Goal: Information Seeking & Learning: Learn about a topic

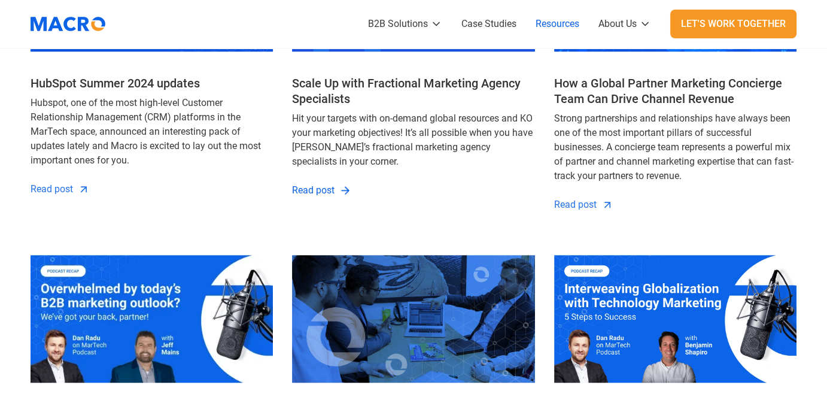
scroll to position [1107, 0]
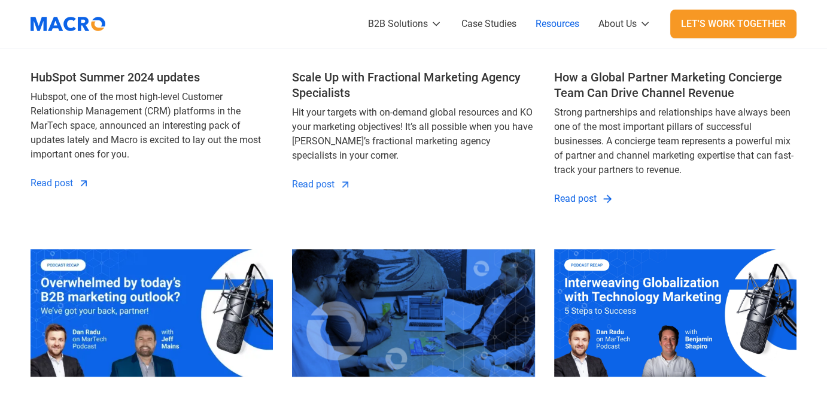
click at [570, 192] on div "Read post" at bounding box center [575, 199] width 42 height 14
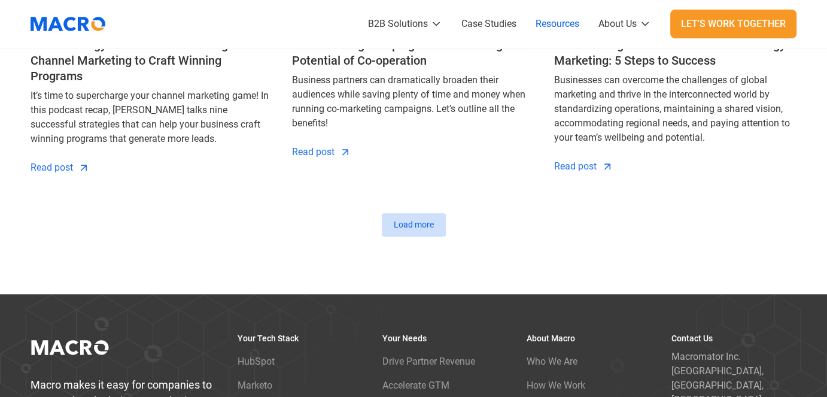
scroll to position [1486, 0]
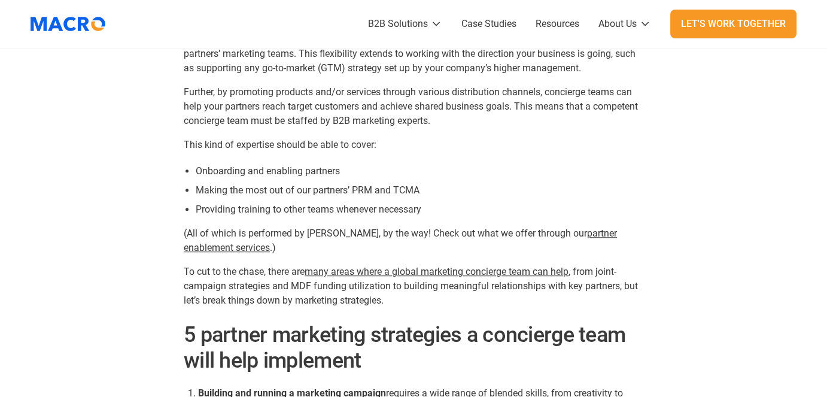
scroll to position [847, 0]
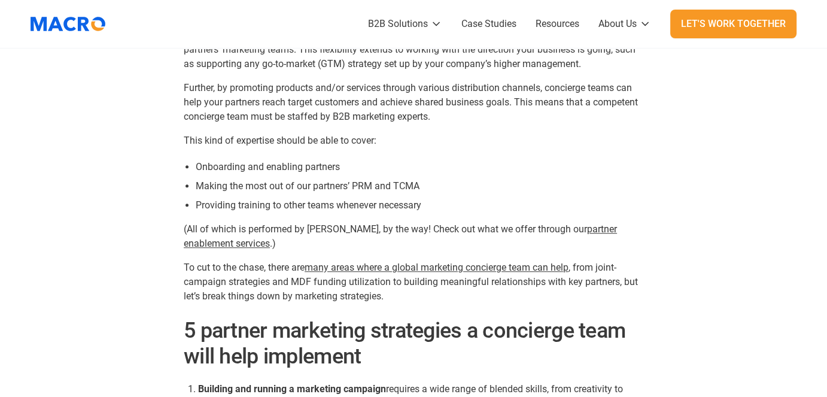
click at [555, 230] on link "partner enablement services" at bounding box center [400, 236] width 433 height 26
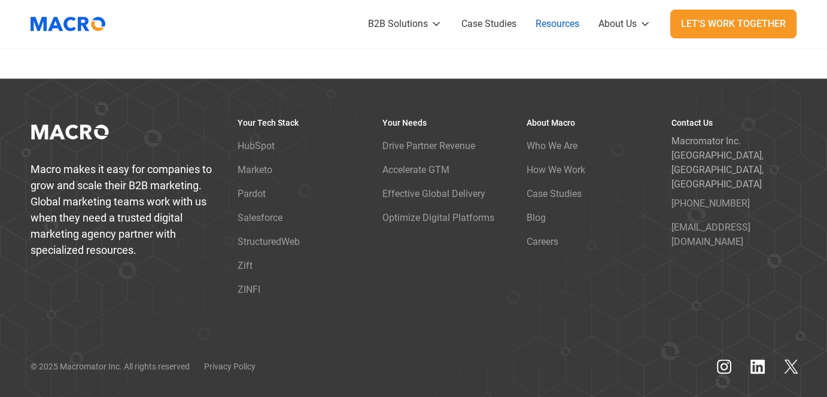
scroll to position [1377, 0]
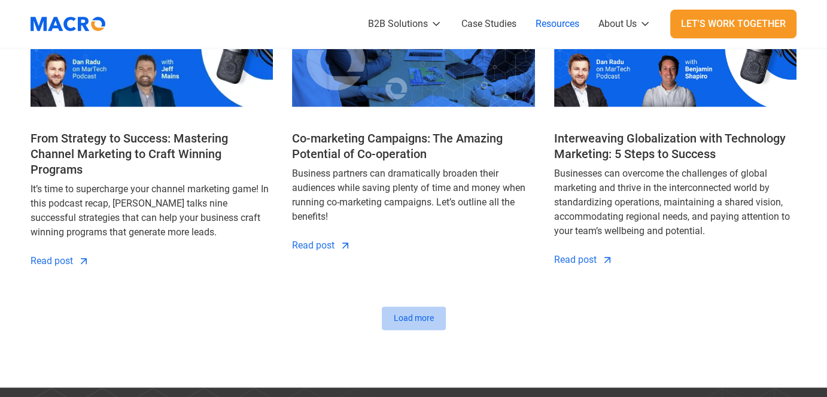
click at [420, 306] on link "Load more" at bounding box center [414, 317] width 64 height 23
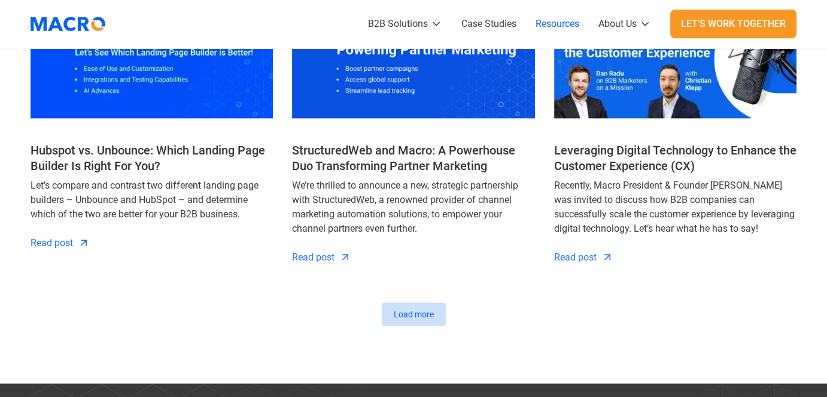
scroll to position [2344, 0]
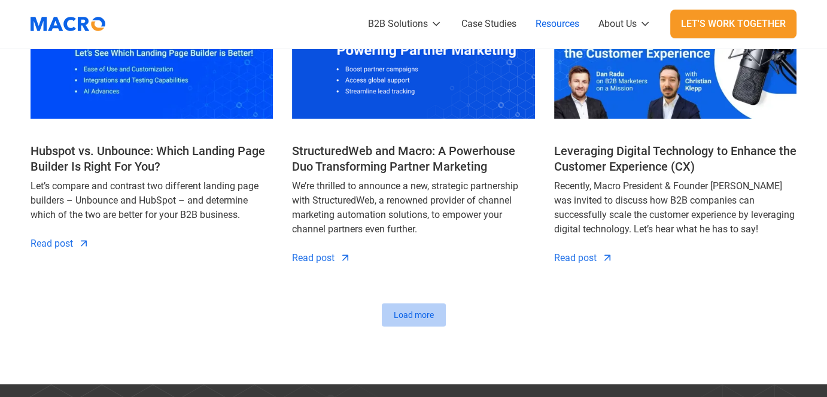
click at [413, 309] on div "Load more" at bounding box center [414, 315] width 40 height 13
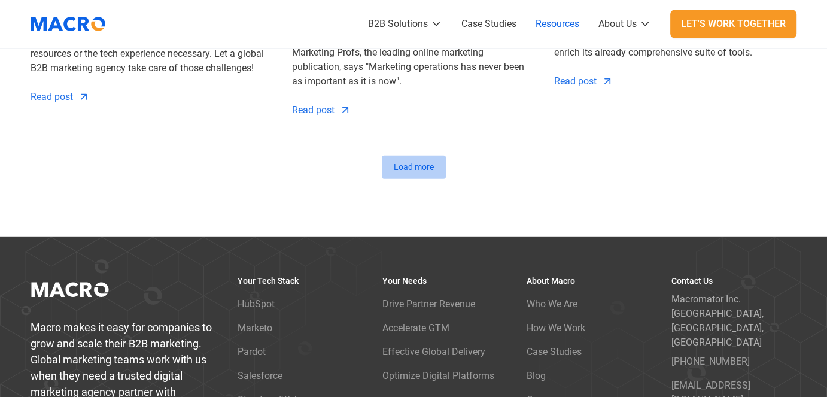
scroll to position [3441, 0]
